Goal: Task Accomplishment & Management: Manage account settings

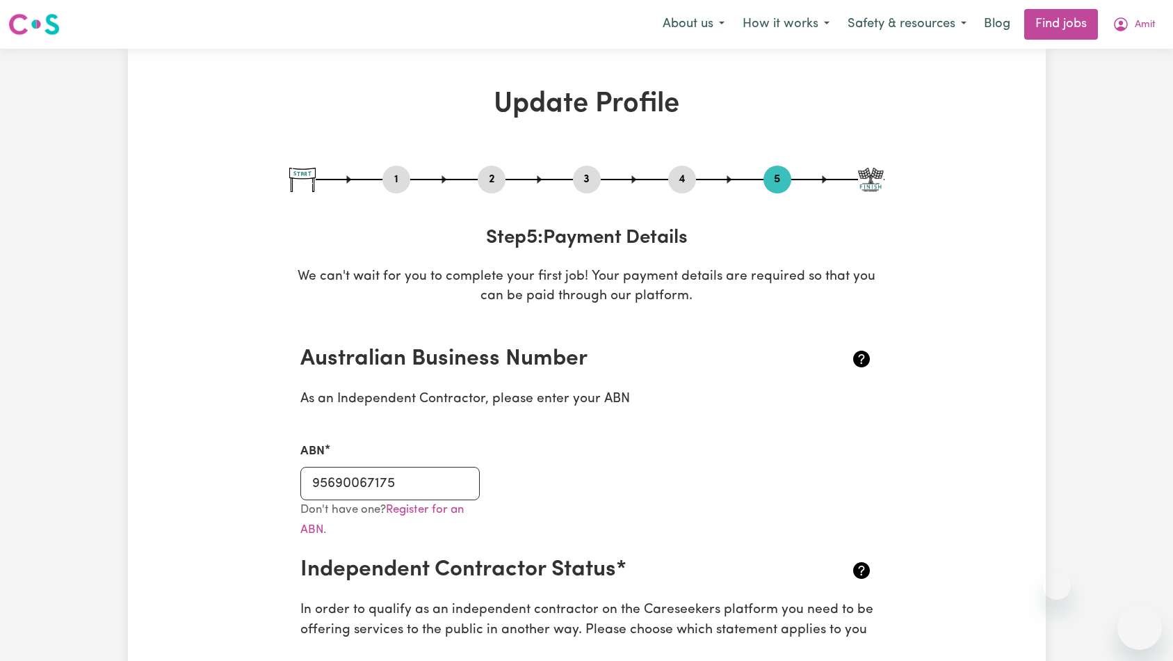
select select "I am providing services privately on my own"
click at [1144, 34] on button "Amit" at bounding box center [1133, 24] width 61 height 29
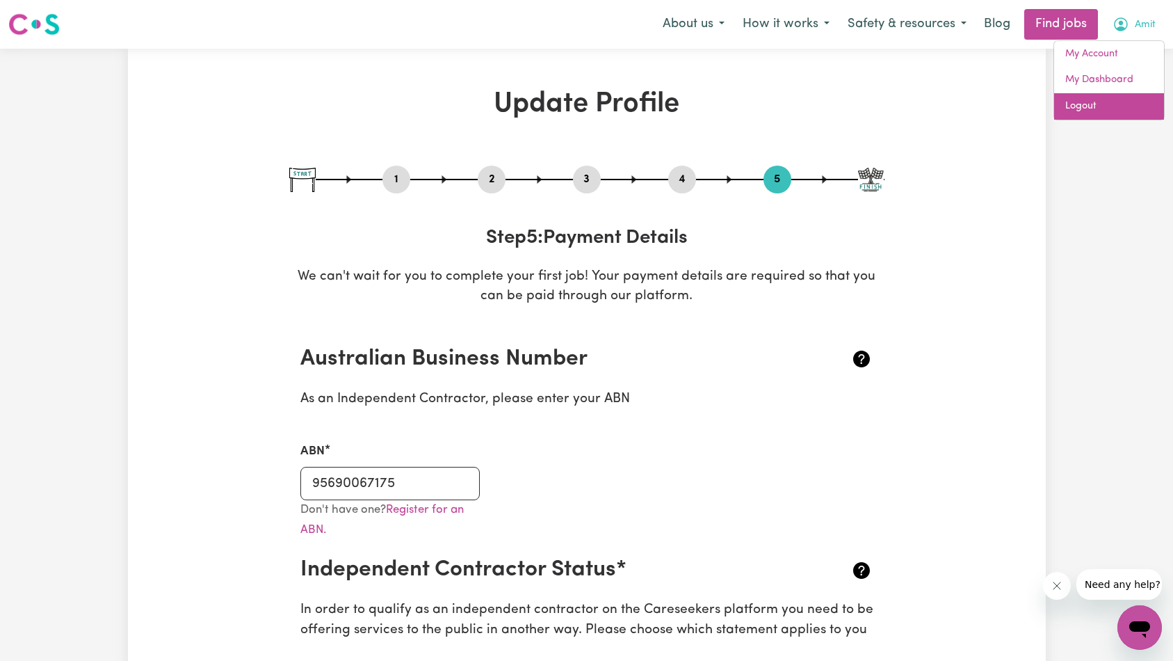
click at [1109, 97] on link "Logout" at bounding box center [1109, 106] width 110 height 26
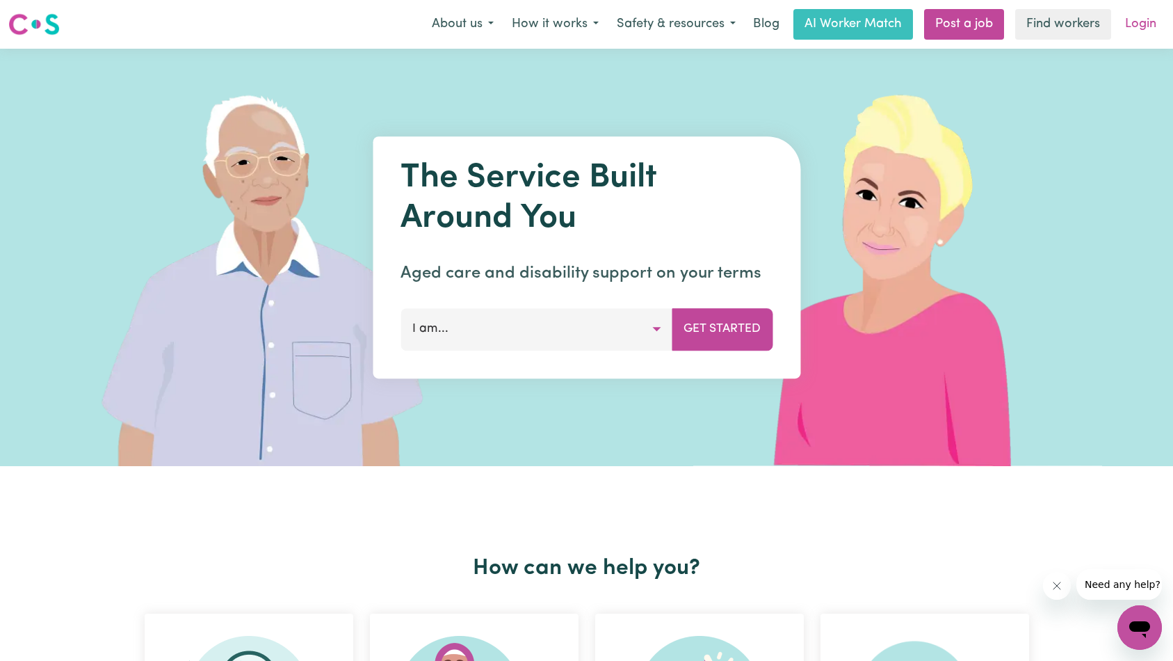
click at [1131, 25] on link "Login" at bounding box center [1141, 24] width 48 height 31
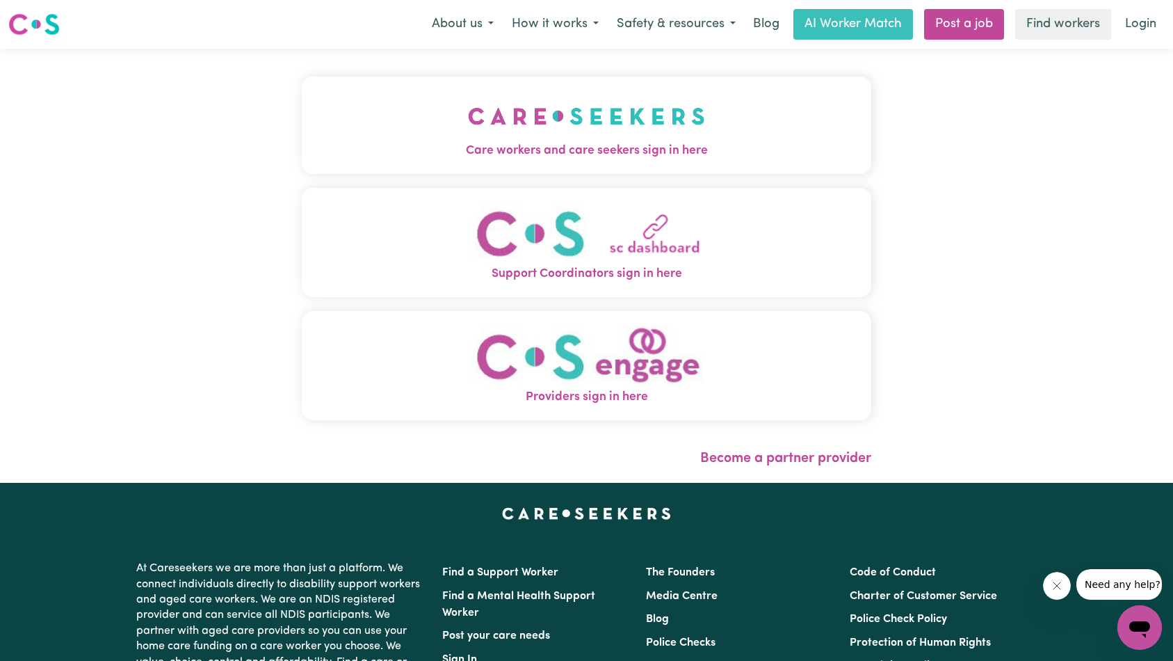
click at [341, 95] on button "Care workers and care seekers sign in here" at bounding box center [587, 124] width 570 height 97
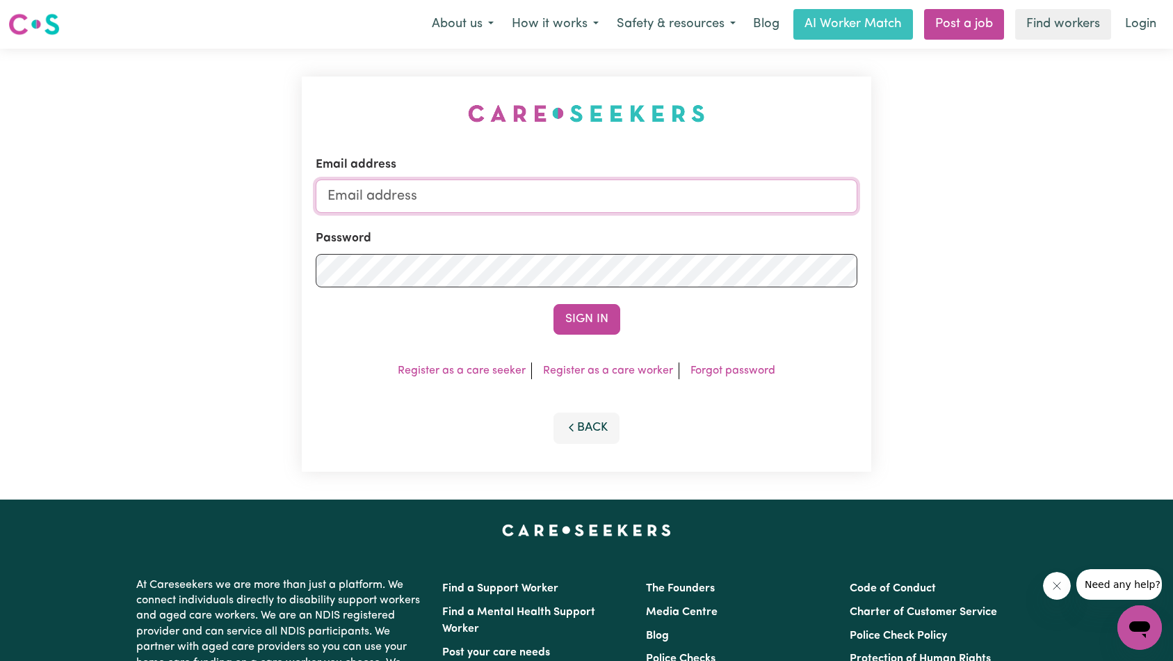
click at [540, 186] on input "Email address" at bounding box center [587, 195] width 542 height 33
paste input "[EMAIL_ADDRESS][DOMAIN_NAME]"
type input "superuser~[EMAIL_ADDRESS][DOMAIN_NAME]"
click at [581, 315] on button "Sign In" at bounding box center [586, 319] width 67 height 31
